Goal: Book appointment/travel/reservation

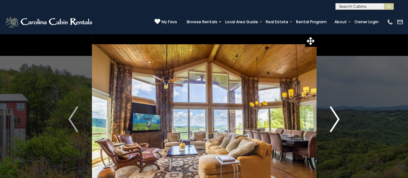
click at [338, 117] on img "Next" at bounding box center [335, 119] width 10 height 26
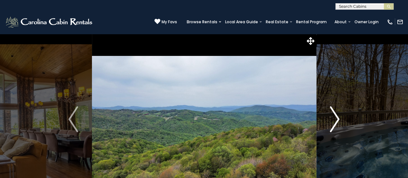
click at [338, 117] on img "Next" at bounding box center [335, 119] width 10 height 26
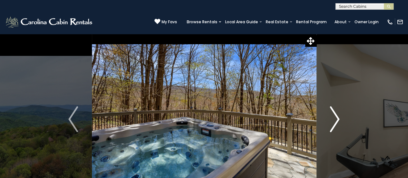
click at [338, 117] on img "Next" at bounding box center [335, 119] width 10 height 26
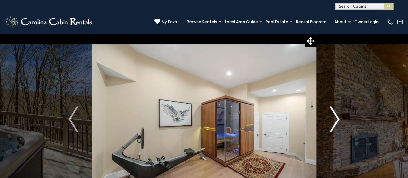
click at [338, 117] on img "Next" at bounding box center [335, 119] width 10 height 26
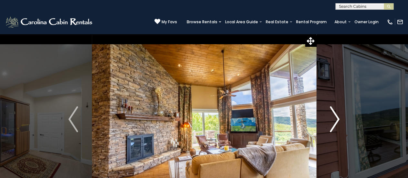
click at [338, 117] on img "Next" at bounding box center [335, 119] width 10 height 26
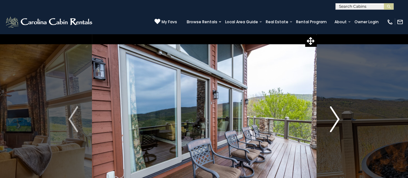
click at [338, 117] on img "Next" at bounding box center [335, 119] width 10 height 26
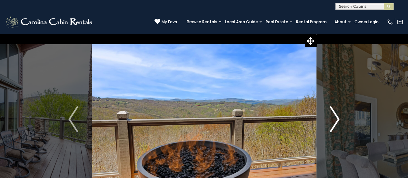
click at [338, 117] on img "Next" at bounding box center [335, 119] width 10 height 26
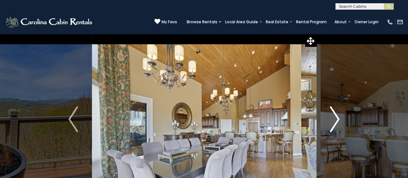
click at [338, 117] on img "Next" at bounding box center [335, 119] width 10 height 26
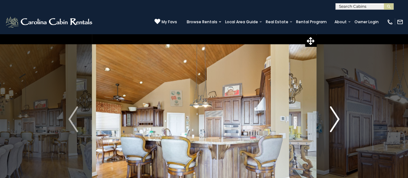
click at [338, 117] on img "Next" at bounding box center [335, 119] width 10 height 26
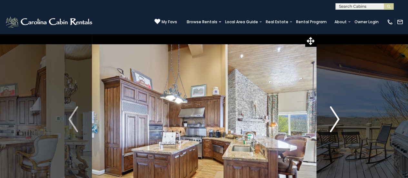
click at [338, 117] on img "Next" at bounding box center [335, 119] width 10 height 26
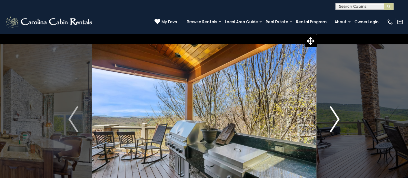
click at [338, 117] on img "Next" at bounding box center [335, 119] width 10 height 26
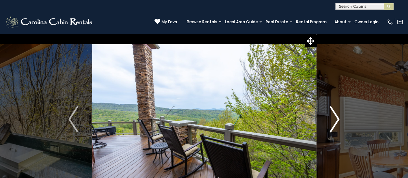
click at [338, 117] on img "Next" at bounding box center [335, 119] width 10 height 26
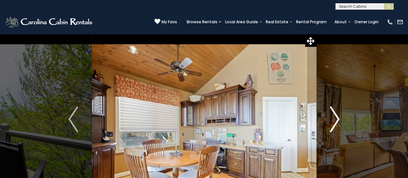
click at [338, 117] on img "Next" at bounding box center [335, 119] width 10 height 26
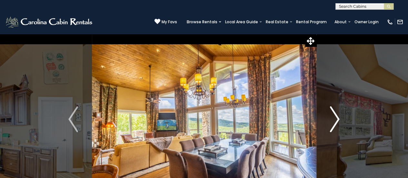
click at [338, 117] on img "Next" at bounding box center [335, 119] width 10 height 26
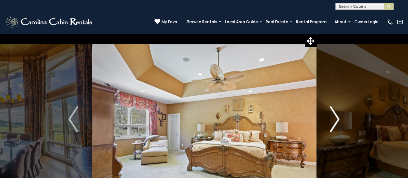
click at [338, 117] on img "Next" at bounding box center [335, 119] width 10 height 26
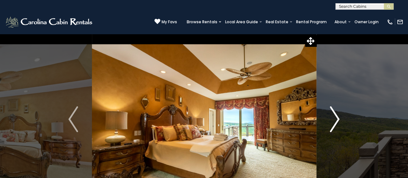
click at [338, 117] on img "Next" at bounding box center [335, 119] width 10 height 26
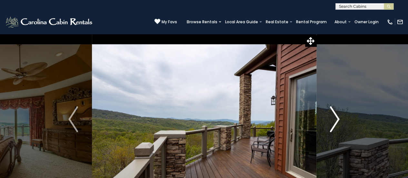
click at [338, 117] on img "Next" at bounding box center [335, 119] width 10 height 26
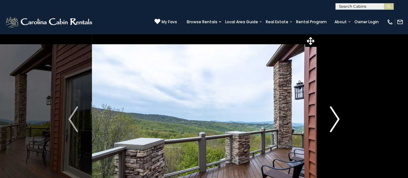
click at [338, 117] on img "Next" at bounding box center [335, 119] width 10 height 26
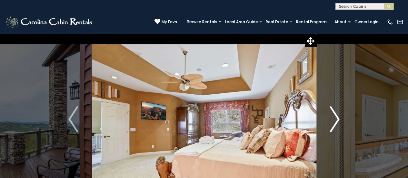
click at [338, 117] on img "Next" at bounding box center [335, 119] width 10 height 26
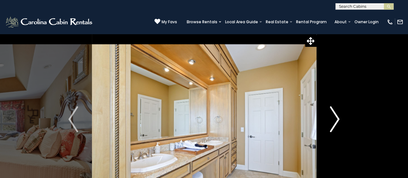
click at [338, 117] on img "Next" at bounding box center [335, 119] width 10 height 26
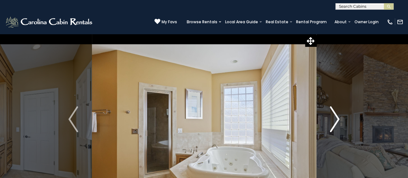
click at [338, 117] on img "Next" at bounding box center [335, 119] width 10 height 26
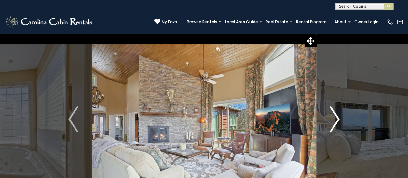
click at [338, 117] on img "Next" at bounding box center [335, 119] width 10 height 26
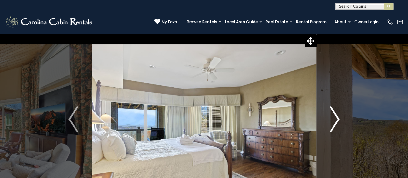
click at [338, 117] on img "Next" at bounding box center [335, 119] width 10 height 26
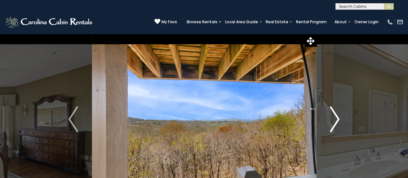
click at [338, 117] on img "Next" at bounding box center [335, 119] width 10 height 26
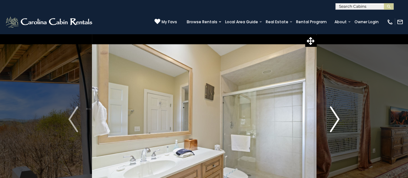
click at [338, 117] on img "Next" at bounding box center [335, 119] width 10 height 26
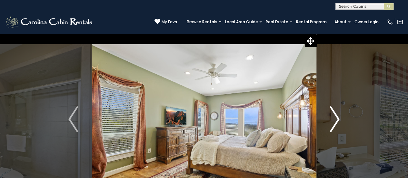
click at [338, 117] on img "Next" at bounding box center [335, 119] width 10 height 26
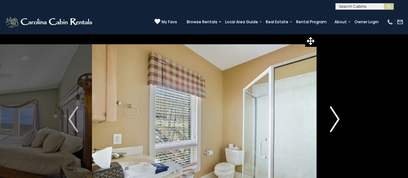
click at [338, 117] on img "Next" at bounding box center [335, 119] width 10 height 26
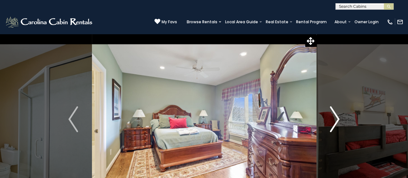
click at [338, 117] on img "Next" at bounding box center [335, 119] width 10 height 26
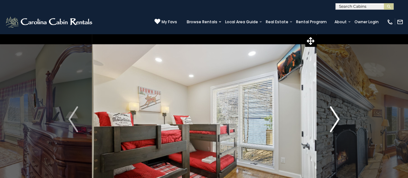
click at [338, 117] on img "Next" at bounding box center [335, 119] width 10 height 26
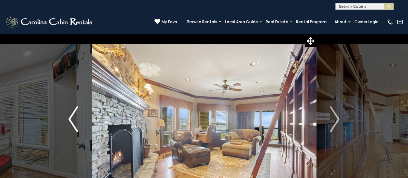
click at [79, 125] on button "Previous" at bounding box center [73, 119] width 37 height 171
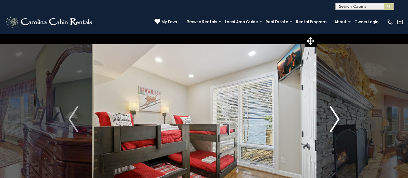
click at [338, 113] on img "Next" at bounding box center [335, 119] width 10 height 26
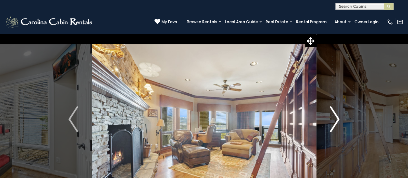
click at [338, 113] on img "Next" at bounding box center [335, 119] width 10 height 26
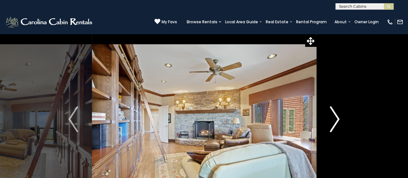
click at [338, 113] on img "Next" at bounding box center [335, 119] width 10 height 26
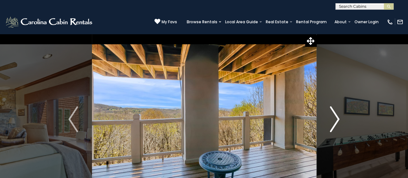
click at [338, 113] on img "Next" at bounding box center [335, 119] width 10 height 26
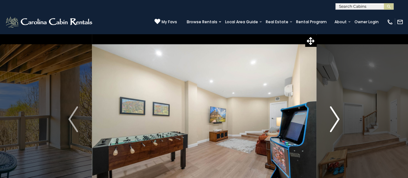
click at [338, 113] on img "Next" at bounding box center [335, 119] width 10 height 26
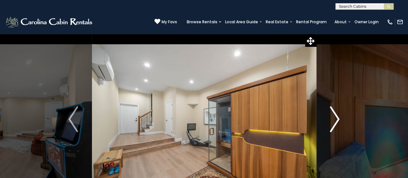
click at [338, 113] on img "Next" at bounding box center [335, 119] width 10 height 26
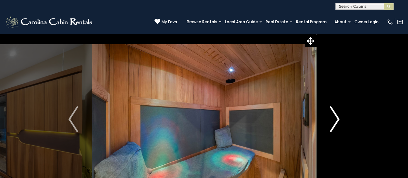
click at [338, 113] on img "Next" at bounding box center [335, 119] width 10 height 26
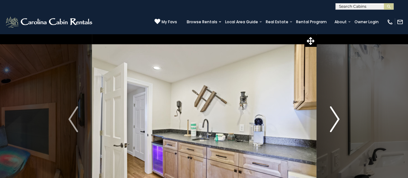
click at [338, 113] on img "Next" at bounding box center [335, 119] width 10 height 26
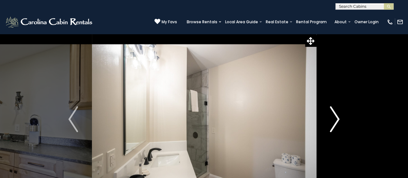
click at [338, 113] on img "Next" at bounding box center [335, 119] width 10 height 26
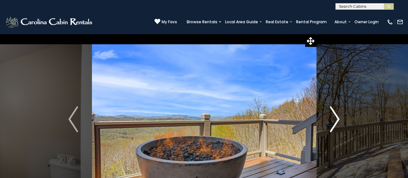
click at [338, 113] on img "Next" at bounding box center [335, 119] width 10 height 26
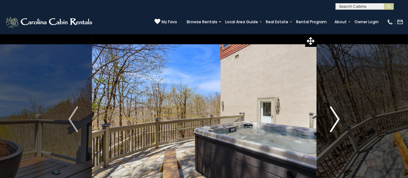
click at [338, 113] on img "Next" at bounding box center [335, 119] width 10 height 26
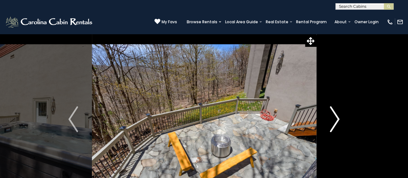
click at [338, 113] on img "Next" at bounding box center [335, 119] width 10 height 26
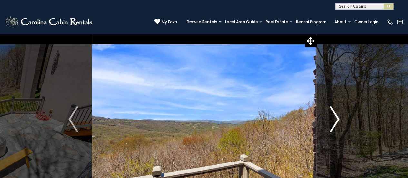
click at [338, 113] on img "Next" at bounding box center [335, 119] width 10 height 26
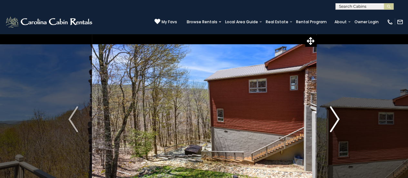
click at [338, 113] on img "Next" at bounding box center [335, 119] width 10 height 26
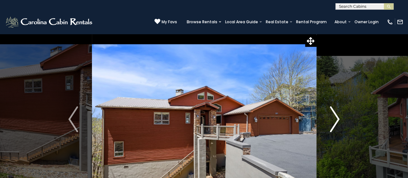
click at [338, 113] on img "Next" at bounding box center [335, 119] width 10 height 26
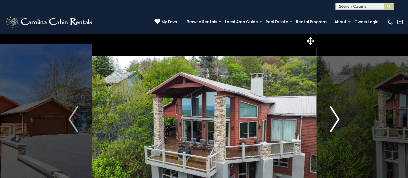
click at [338, 113] on img "Next" at bounding box center [335, 119] width 10 height 26
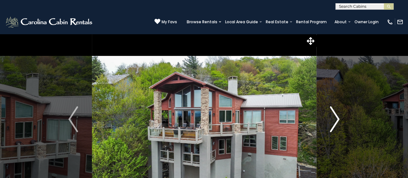
click at [338, 113] on img "Next" at bounding box center [335, 119] width 10 height 26
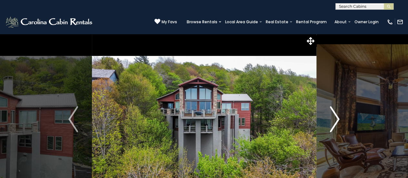
click at [338, 113] on img "Next" at bounding box center [335, 119] width 10 height 26
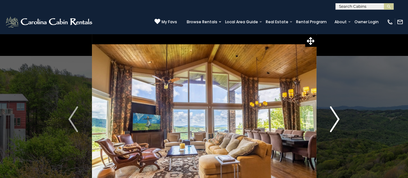
click at [338, 113] on img "Next" at bounding box center [335, 119] width 10 height 26
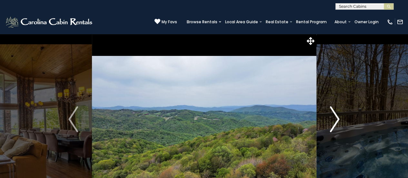
click at [338, 113] on img "Next" at bounding box center [335, 119] width 10 height 26
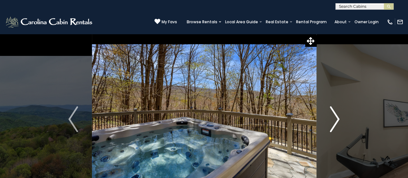
click at [338, 113] on img "Next" at bounding box center [335, 119] width 10 height 26
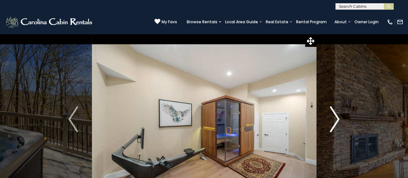
click at [338, 113] on img "Next" at bounding box center [335, 119] width 10 height 26
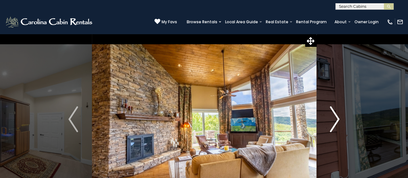
click at [338, 113] on img "Next" at bounding box center [335, 119] width 10 height 26
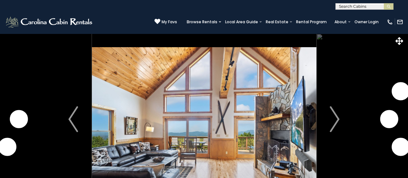
click at [335, 119] on img "Next" at bounding box center [335, 119] width 10 height 26
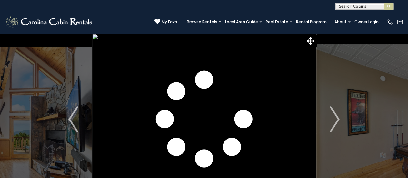
click at [335, 119] on img "Next" at bounding box center [335, 119] width 10 height 26
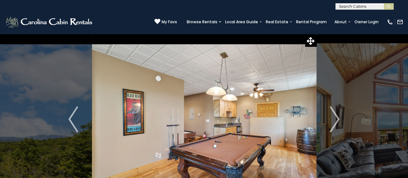
click at [335, 119] on img "Next" at bounding box center [335, 119] width 10 height 26
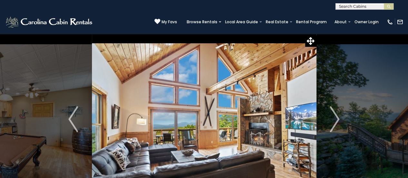
click at [335, 119] on img "Next" at bounding box center [335, 119] width 10 height 26
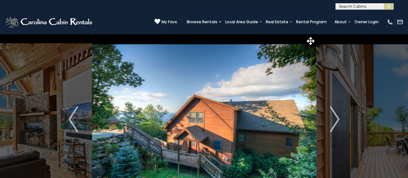
click at [335, 119] on img "Next" at bounding box center [335, 119] width 10 height 26
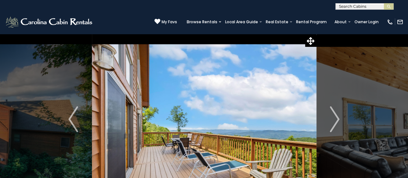
click at [335, 119] on img "Next" at bounding box center [335, 119] width 10 height 26
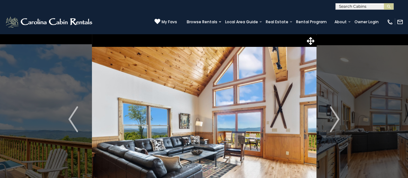
click at [335, 119] on img "Next" at bounding box center [335, 119] width 10 height 26
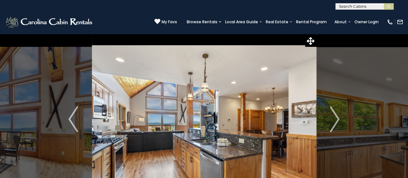
click at [335, 119] on img "Next" at bounding box center [335, 119] width 10 height 26
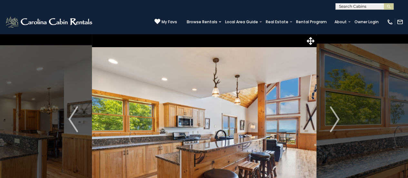
click at [335, 119] on img "Next" at bounding box center [335, 119] width 10 height 26
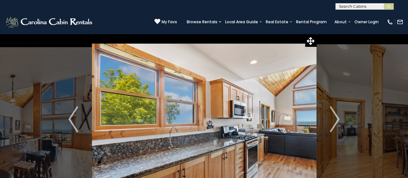
click at [335, 119] on img "Next" at bounding box center [335, 119] width 10 height 26
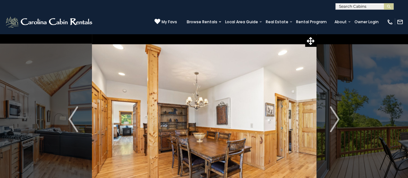
click at [335, 119] on img "Next" at bounding box center [335, 119] width 10 height 26
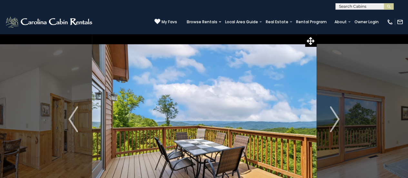
click at [335, 119] on img "Next" at bounding box center [335, 119] width 10 height 26
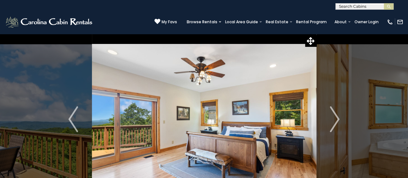
click at [335, 119] on img "Next" at bounding box center [335, 119] width 10 height 26
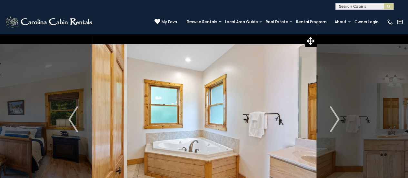
click at [335, 119] on img "Next" at bounding box center [335, 119] width 10 height 26
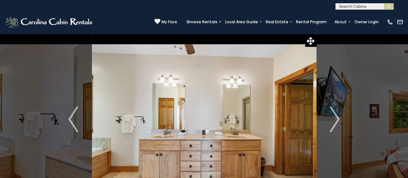
click at [335, 119] on img "Next" at bounding box center [335, 119] width 10 height 26
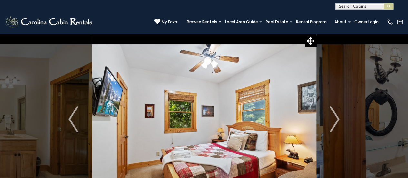
click at [335, 119] on img "Next" at bounding box center [335, 119] width 10 height 26
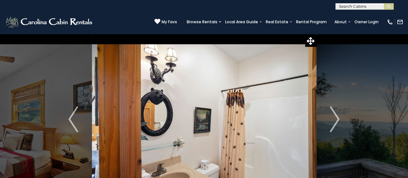
click at [335, 119] on img "Next" at bounding box center [335, 119] width 10 height 26
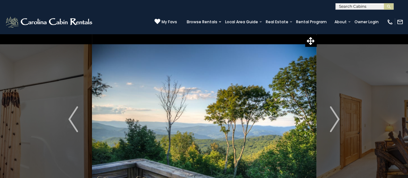
click at [335, 119] on img "Next" at bounding box center [335, 119] width 10 height 26
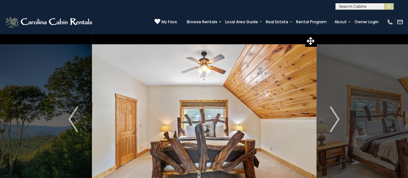
click at [335, 119] on img "Next" at bounding box center [335, 119] width 10 height 26
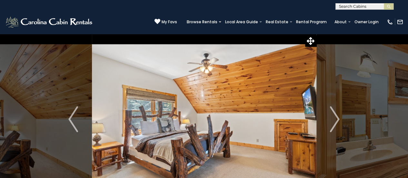
click at [335, 119] on img "Next" at bounding box center [335, 119] width 10 height 26
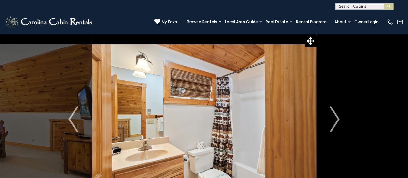
click at [335, 119] on img "Next" at bounding box center [335, 119] width 10 height 26
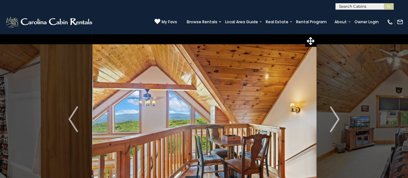
click at [335, 119] on img "Next" at bounding box center [335, 119] width 10 height 26
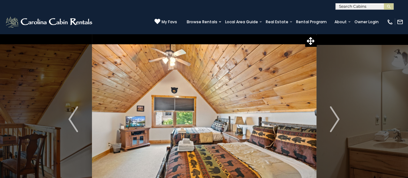
click at [335, 119] on img "Next" at bounding box center [335, 119] width 10 height 26
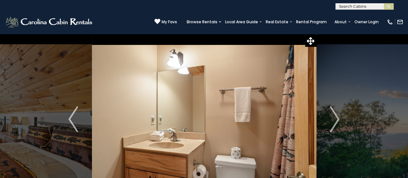
click at [335, 119] on img "Next" at bounding box center [335, 119] width 10 height 26
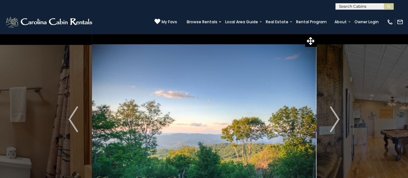
click at [335, 119] on img "Next" at bounding box center [335, 119] width 10 height 26
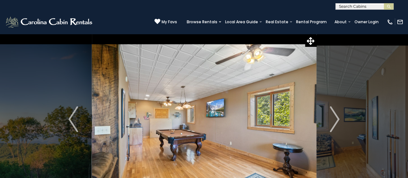
click at [335, 119] on img "Next" at bounding box center [335, 119] width 10 height 26
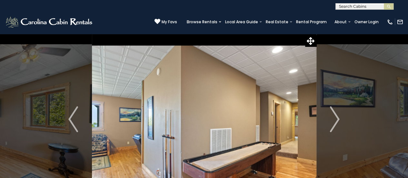
click at [335, 119] on img "Next" at bounding box center [335, 119] width 10 height 26
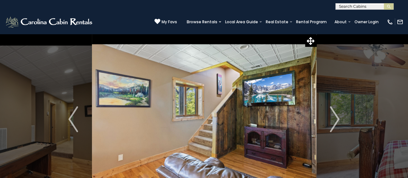
click at [335, 119] on img "Next" at bounding box center [335, 119] width 10 height 26
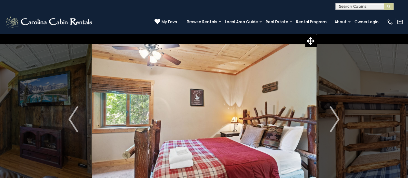
click at [335, 119] on img "Next" at bounding box center [335, 119] width 10 height 26
